Goal: Transaction & Acquisition: Register for event/course

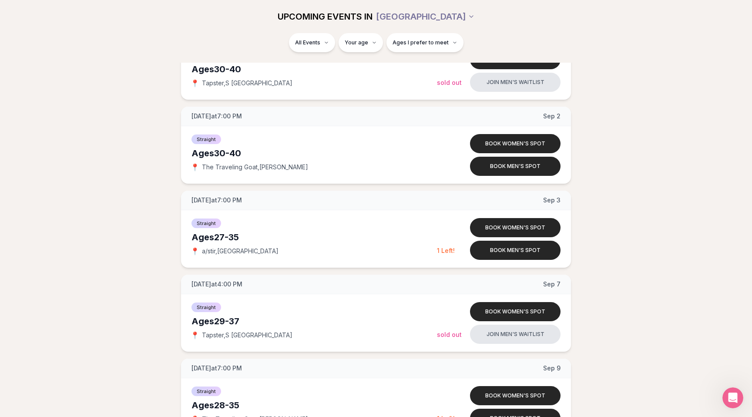
scroll to position [751, 0]
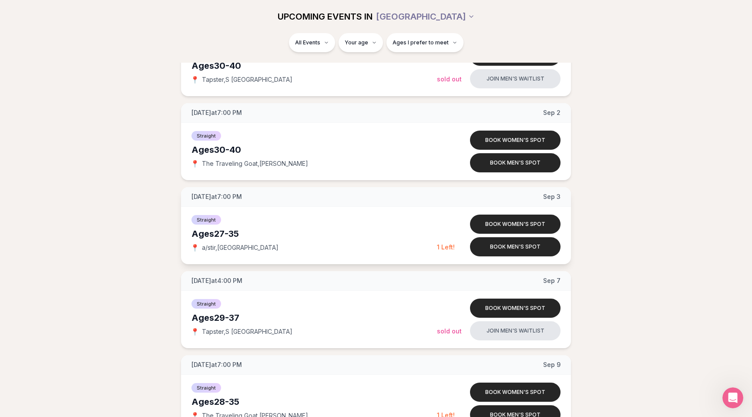
click at [396, 234] on div "Ages [DEMOGRAPHIC_DATA]" at bounding box center [313, 234] width 245 height 12
click at [497, 248] on button "Book men's spot" at bounding box center [515, 246] width 91 height 19
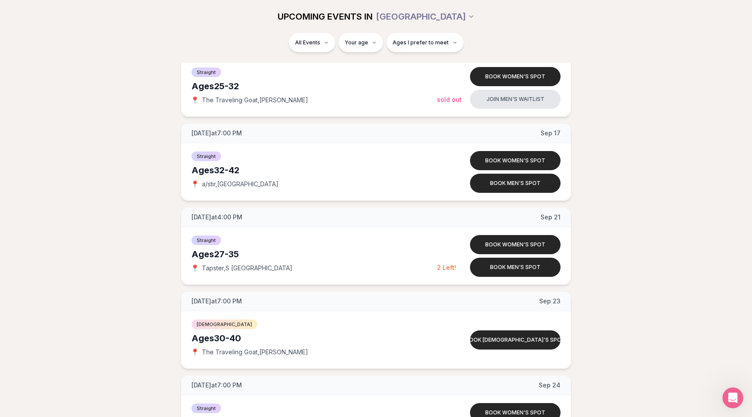
scroll to position [1323, 0]
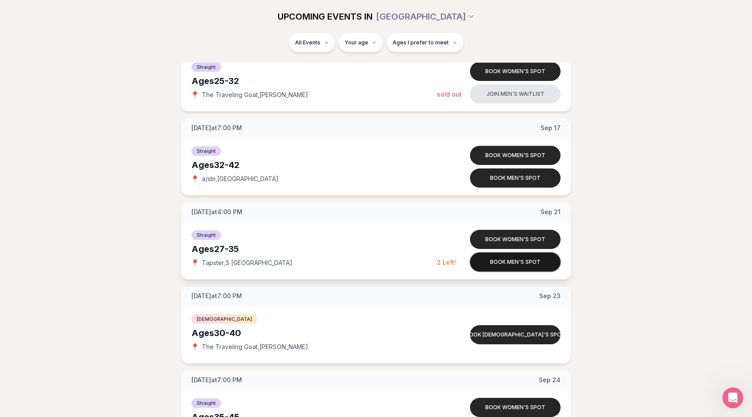
click at [488, 266] on button "Book men's spot" at bounding box center [515, 261] width 91 height 19
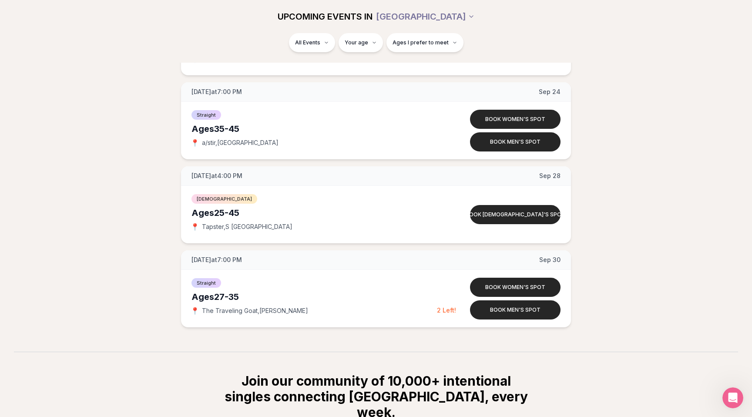
scroll to position [1614, 0]
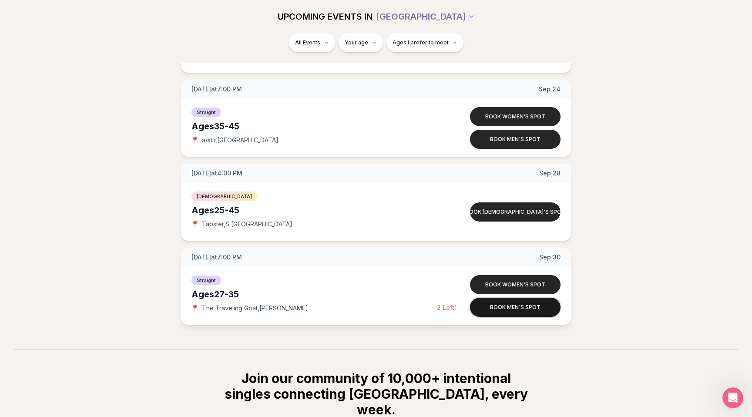
click at [490, 310] on button "Book men's spot" at bounding box center [515, 307] width 91 height 19
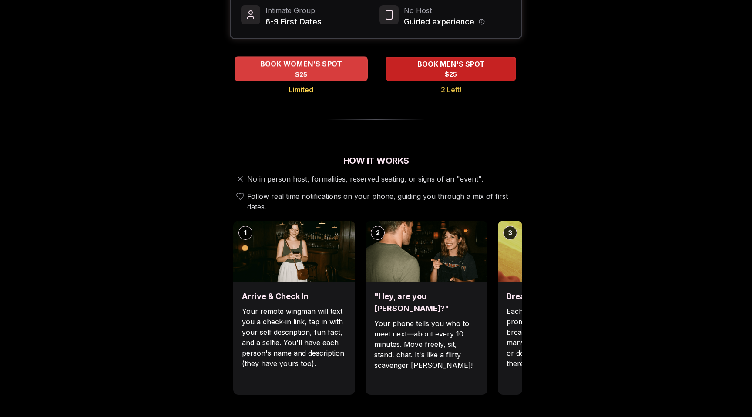
scroll to position [282, 0]
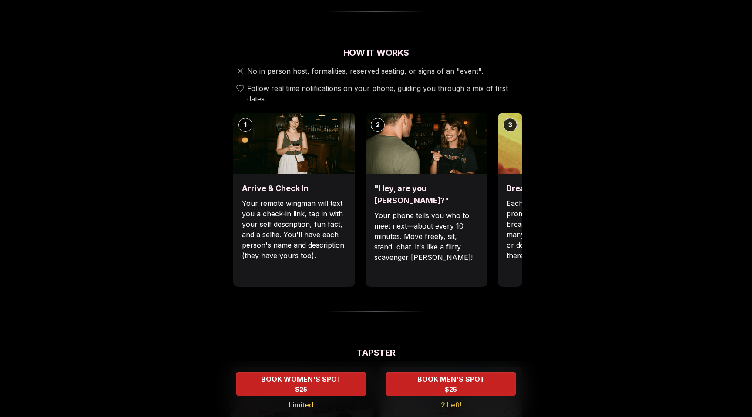
click at [518, 183] on h3 "Break the ice with prompts" at bounding box center [559, 188] width 104 height 12
click at [513, 198] on p "Each date will have new convo prompts on screen to help break the ice. Cycle th…" at bounding box center [559, 229] width 104 height 63
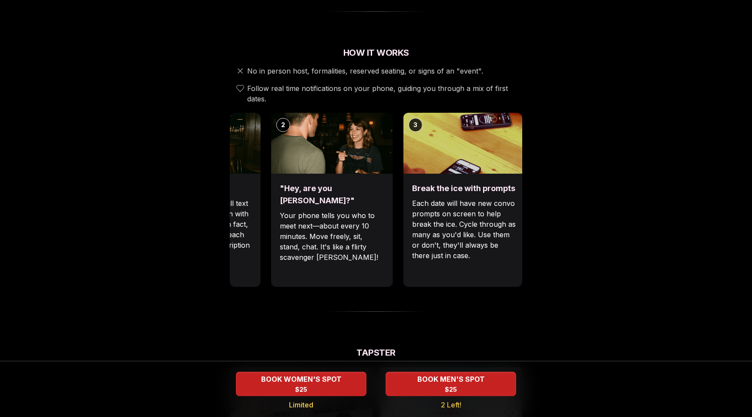
click at [310, 178] on div ""Hey, are you [PERSON_NAME]?" Your phone tells you who to meet next—about every…" at bounding box center [332, 230] width 122 height 113
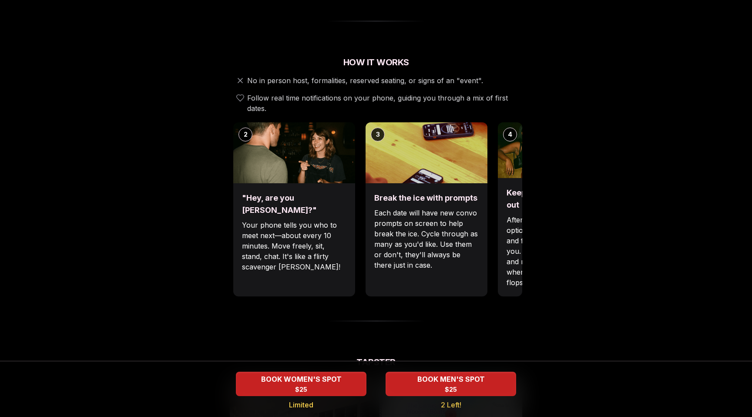
click at [310, 183] on div ""Hey, are you [PERSON_NAME]?" Your phone tells you who to meet next—about every…" at bounding box center [294, 239] width 122 height 113
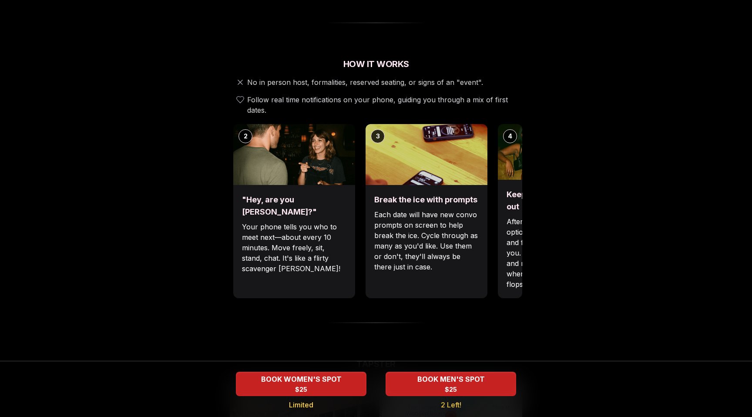
click at [374, 226] on p "Each date will have new convo prompts on screen to help break the ice. Cycle th…" at bounding box center [426, 240] width 104 height 63
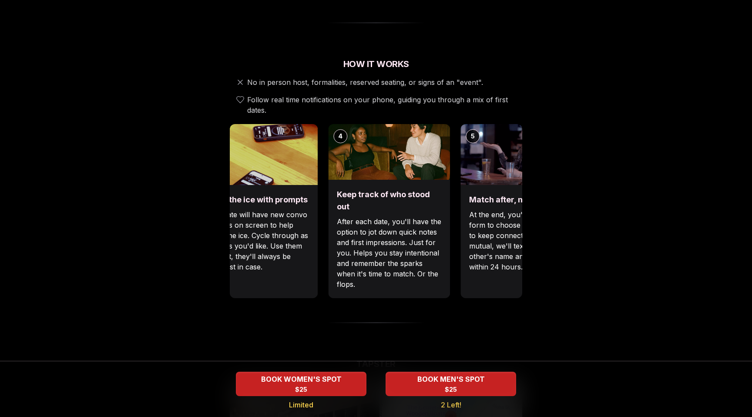
click at [337, 218] on p "After each date, you'll have the option to jot down quick notes and first impre…" at bounding box center [389, 252] width 104 height 73
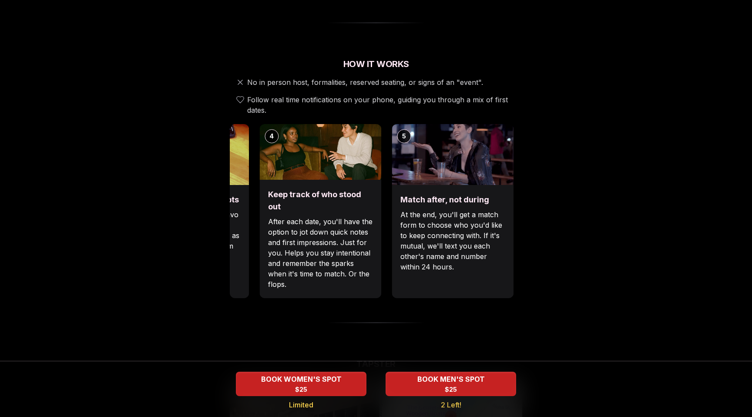
click at [280, 225] on p "After each date, you'll have the option to jot down quick notes and first impre…" at bounding box center [320, 252] width 104 height 73
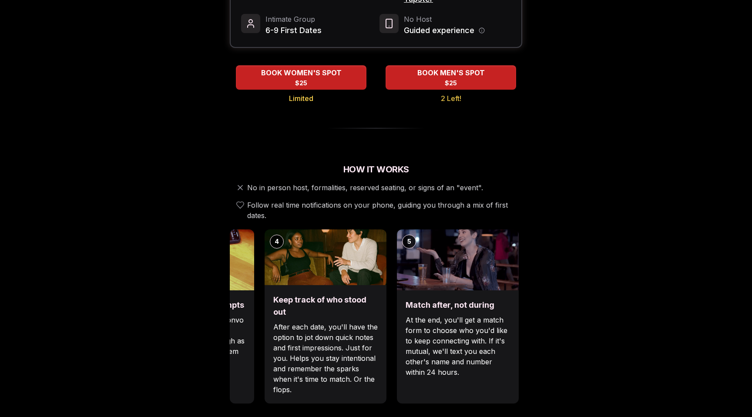
scroll to position [0, 0]
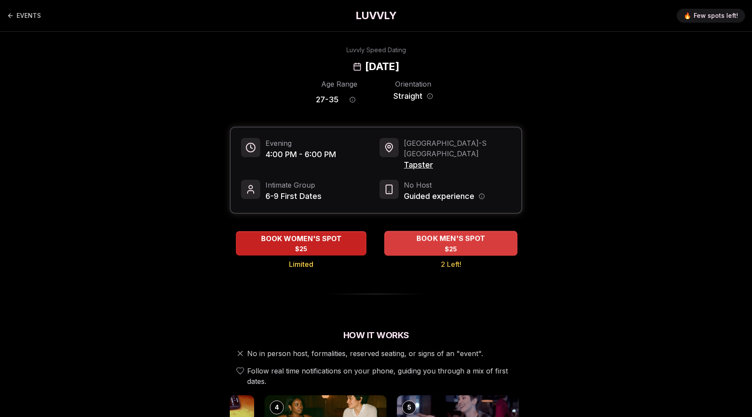
click at [458, 234] on div "BOOK MEN'S SPOT $25" at bounding box center [450, 243] width 133 height 24
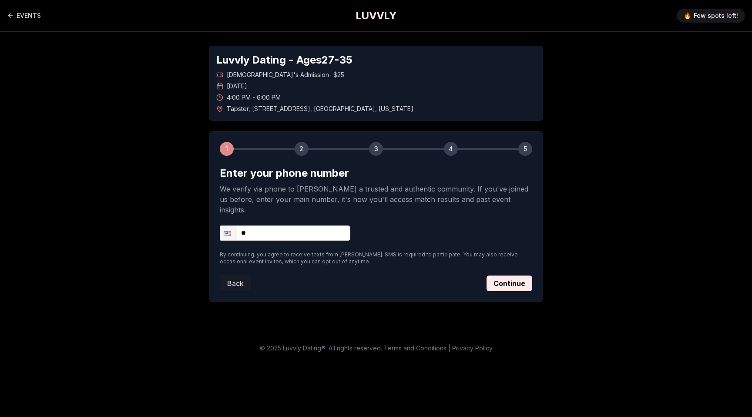
click at [285, 225] on input "**" at bounding box center [285, 232] width 131 height 15
type input "**********"
click at [519, 276] on button "Continue" at bounding box center [509, 283] width 46 height 16
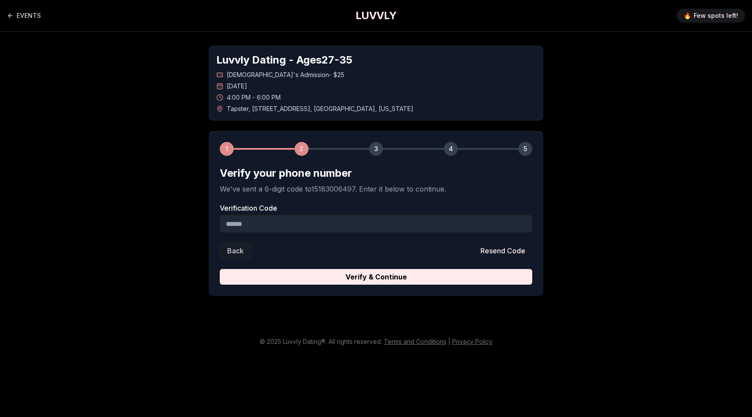
click at [303, 226] on input "Verification Code" at bounding box center [376, 223] width 312 height 17
paste input "******"
type input "******"
click at [220, 269] on button "Verify & Continue" at bounding box center [376, 277] width 312 height 16
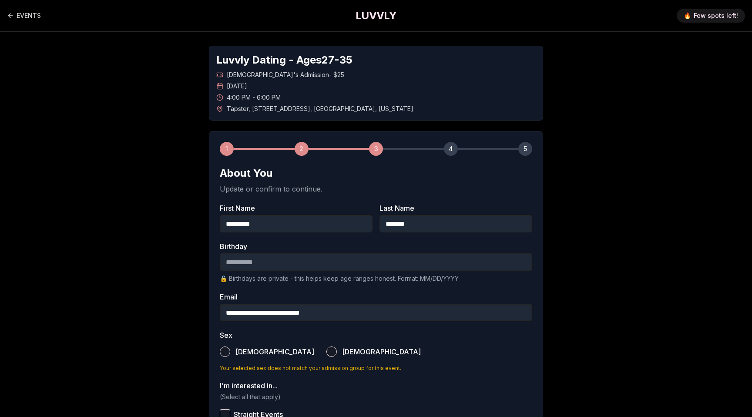
click at [330, 263] on input "Birthday" at bounding box center [376, 261] width 312 height 17
type input "**********"
click at [218, 355] on div "**********" at bounding box center [376, 370] width 334 height 478
click at [224, 355] on button "Male" at bounding box center [225, 351] width 10 height 10
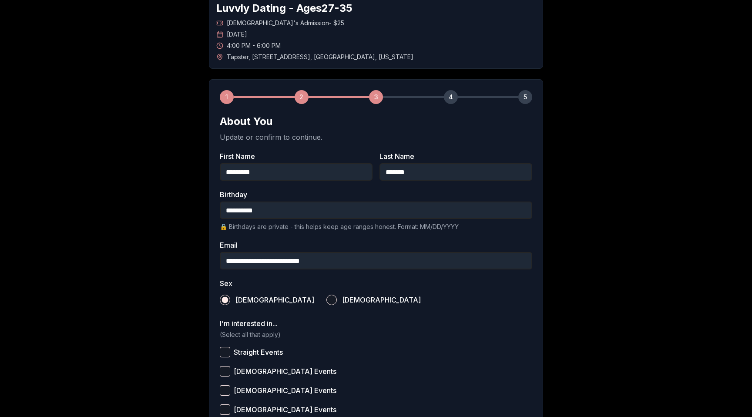
scroll to position [125, 0]
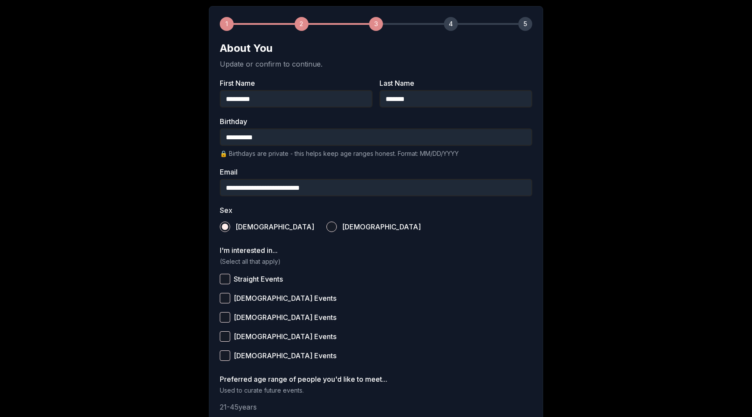
click at [248, 278] on span "Straight Events" at bounding box center [258, 278] width 49 height 7
click at [230, 278] on button "Straight Events" at bounding box center [225, 279] width 10 height 10
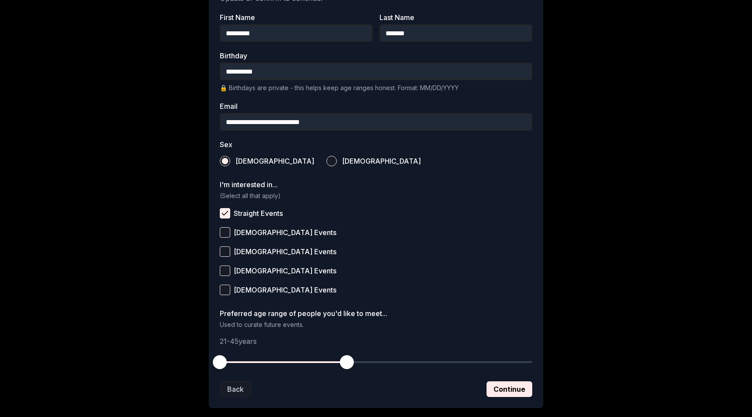
scroll to position [239, 0]
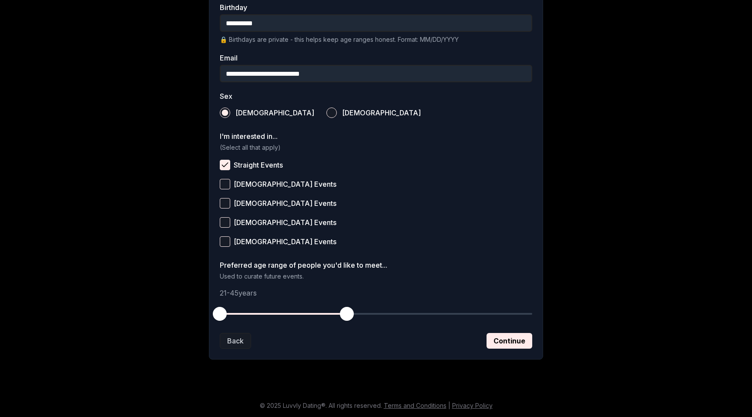
drag, startPoint x: 215, startPoint y: 317, endPoint x: 209, endPoint y: 317, distance: 6.5
click at [209, 317] on div "**********" at bounding box center [376, 125] width 334 height 467
drag, startPoint x: 346, startPoint y: 314, endPoint x: 294, endPoint y: 320, distance: 52.6
click at [294, 320] on span "button" at bounding box center [294, 314] width 14 height 14
click at [515, 341] on button "Continue" at bounding box center [509, 341] width 46 height 16
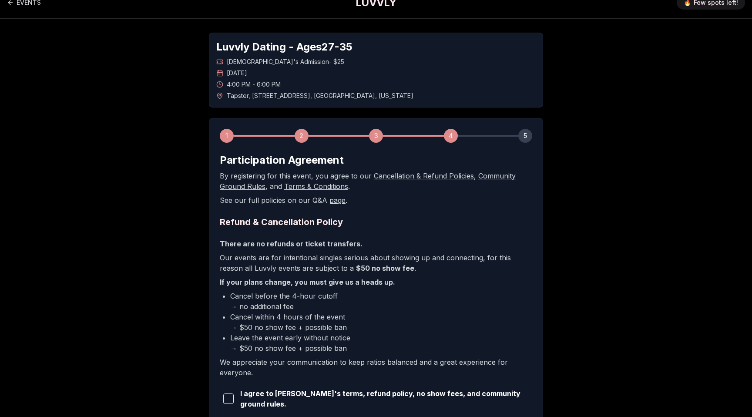
scroll to position [27, 0]
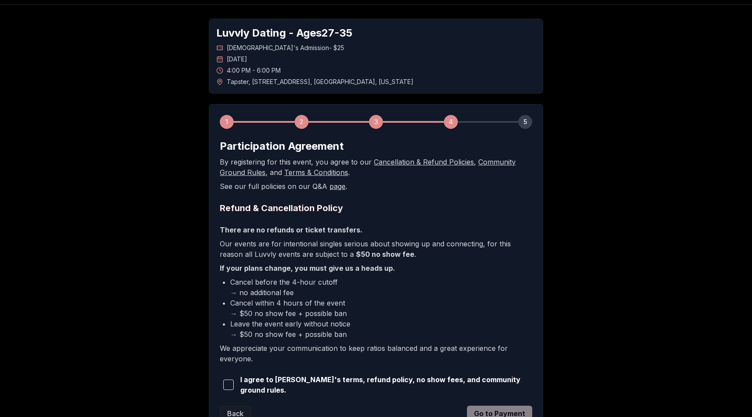
click at [229, 384] on span "button" at bounding box center [228, 384] width 10 height 10
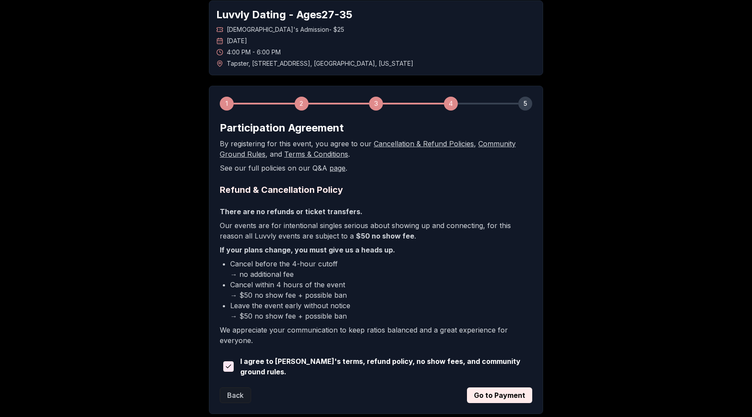
scroll to position [46, 0]
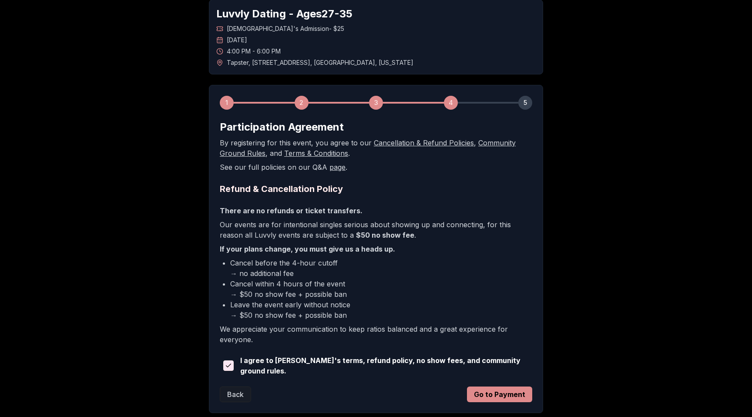
click at [502, 389] on button "Go to Payment" at bounding box center [499, 394] width 65 height 16
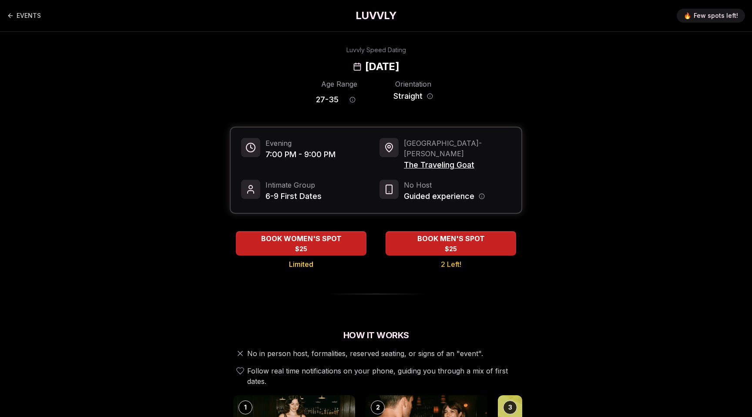
click at [431, 159] on span "The Traveling Goat" at bounding box center [457, 165] width 107 height 12
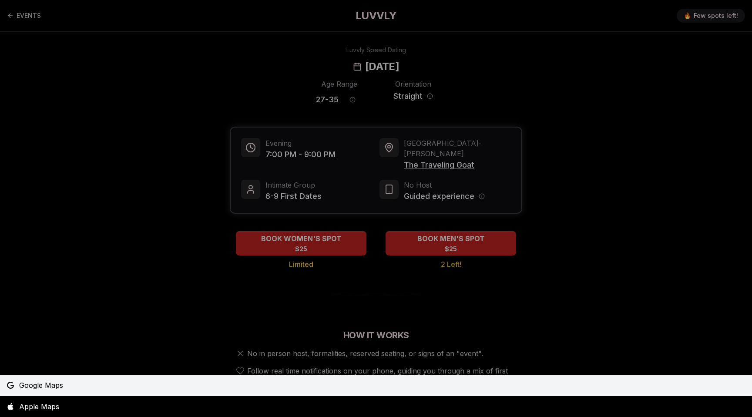
click at [51, 384] on span "Google Maps" at bounding box center [41, 385] width 44 height 10
